Goal: Use online tool/utility: Utilize a website feature to perform a specific function

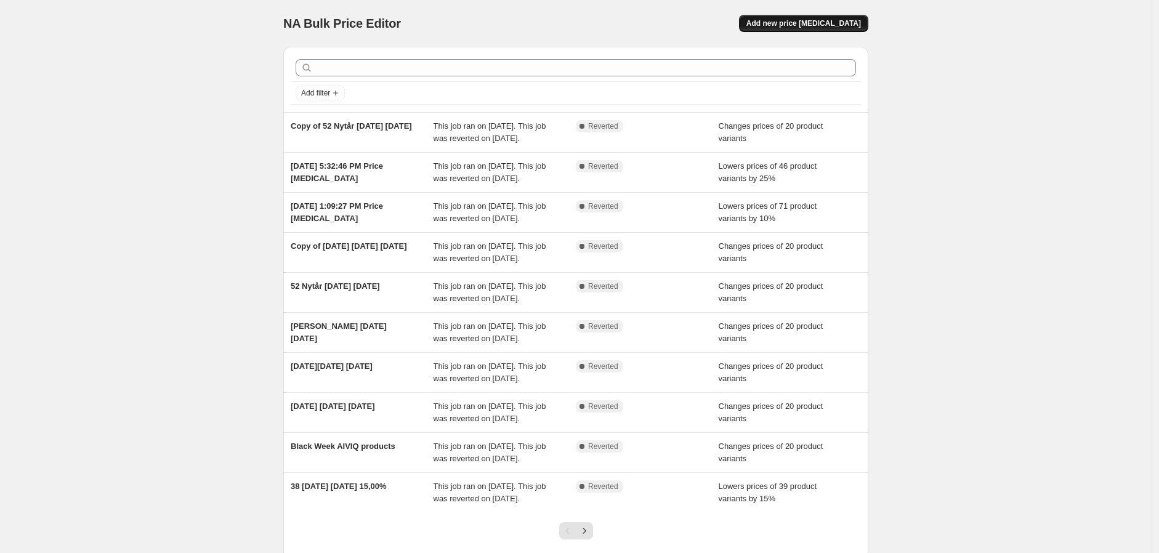
click at [791, 28] on button "Add new price change job" at bounding box center [803, 23] width 129 height 17
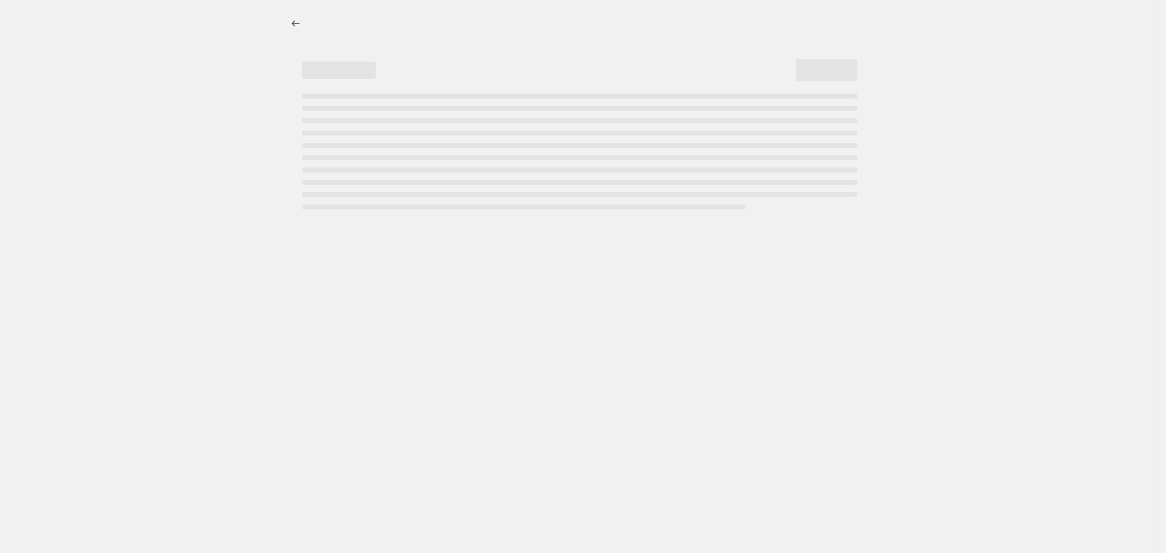
select select "percentage"
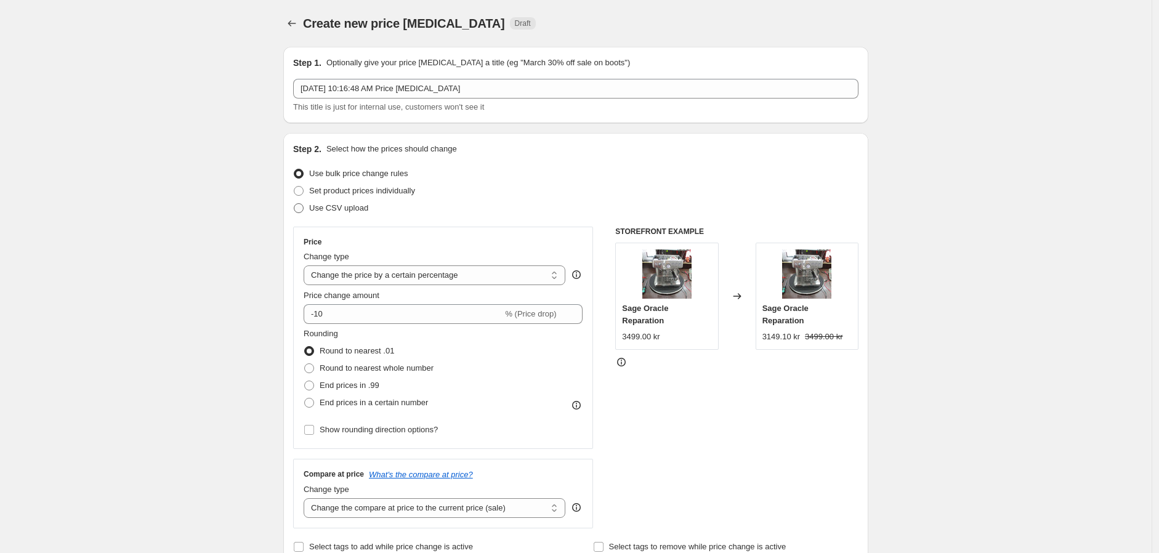
click at [347, 206] on span "Use CSV upload" at bounding box center [338, 207] width 59 height 9
click at [294, 204] on input "Use CSV upload" at bounding box center [294, 203] width 1 height 1
radio input "true"
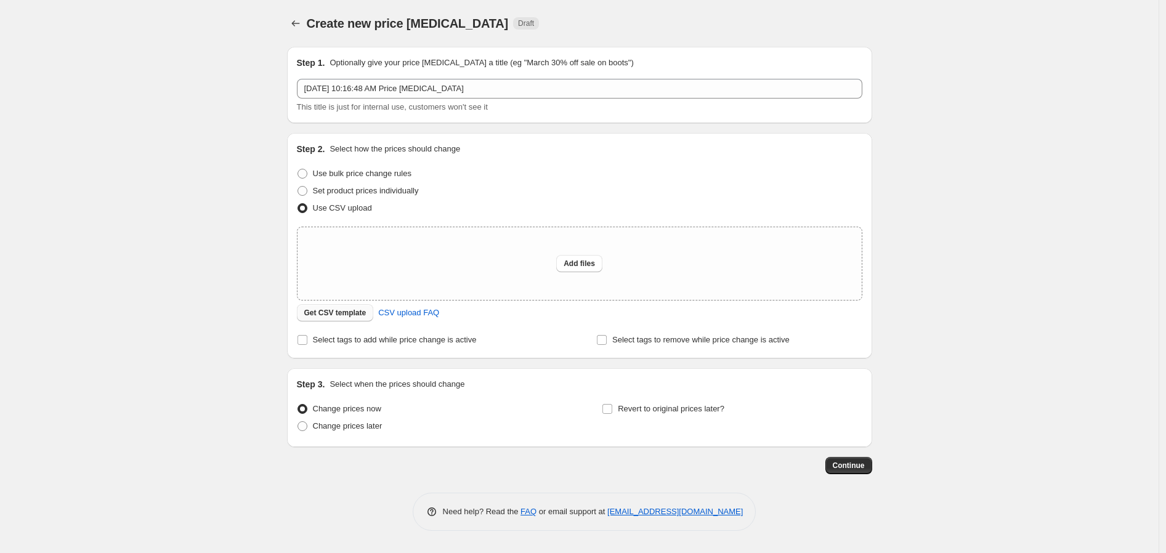
click at [339, 315] on span "Get CSV template" at bounding box center [335, 313] width 62 height 10
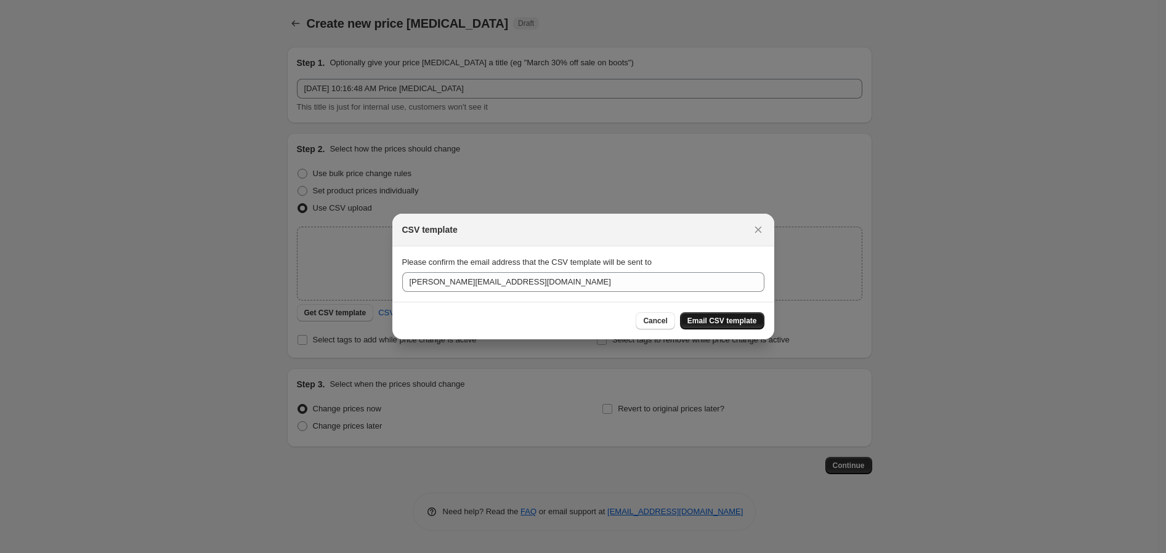
click at [740, 321] on span "Email CSV template" at bounding box center [722, 321] width 70 height 10
